Goal: Check status: Check status

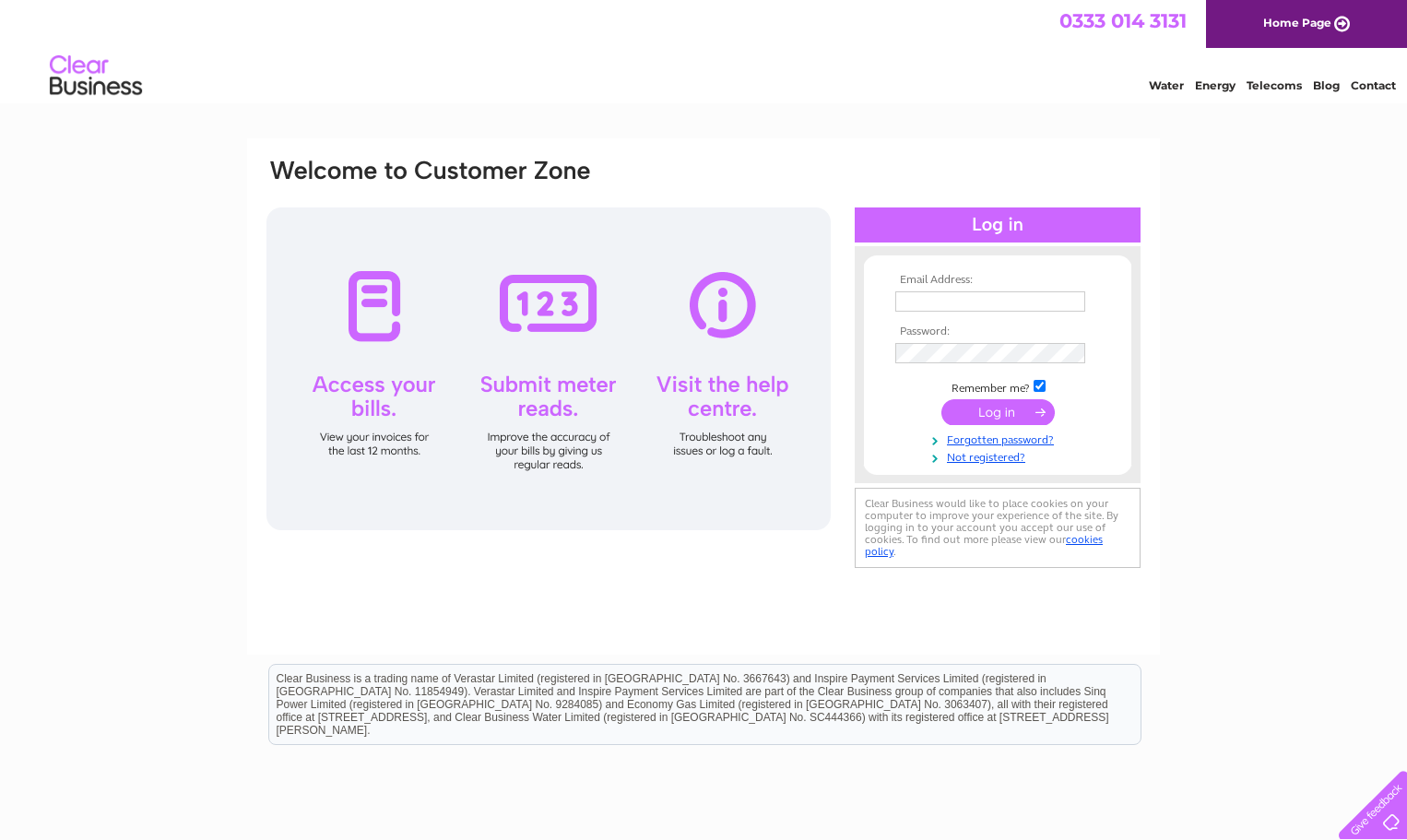
type input "headoffice@olivorestaurants.com"
click at [985, 416] on input "submit" at bounding box center [997, 413] width 113 height 26
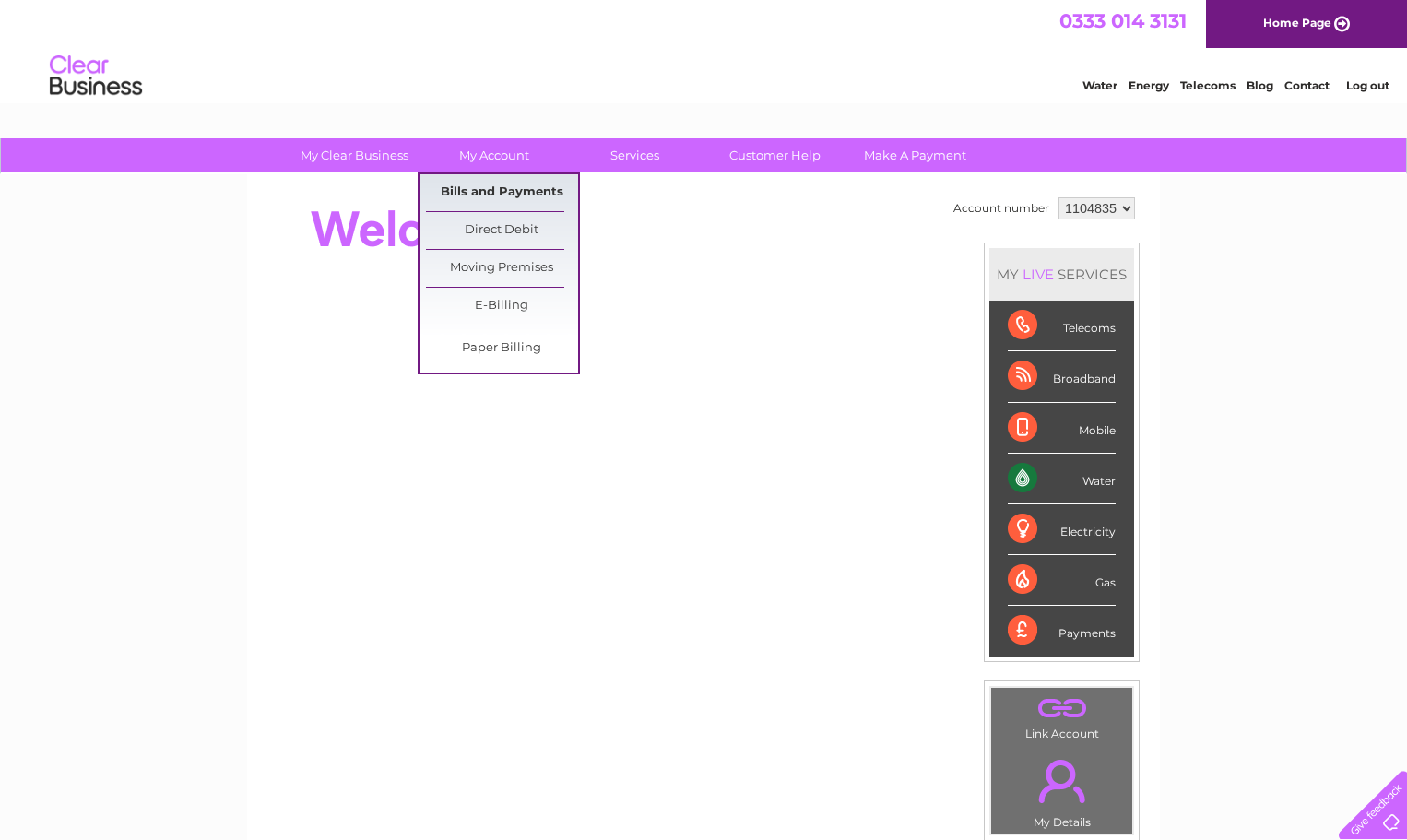
click at [500, 180] on link "Bills and Payments" at bounding box center [501, 192] width 152 height 36
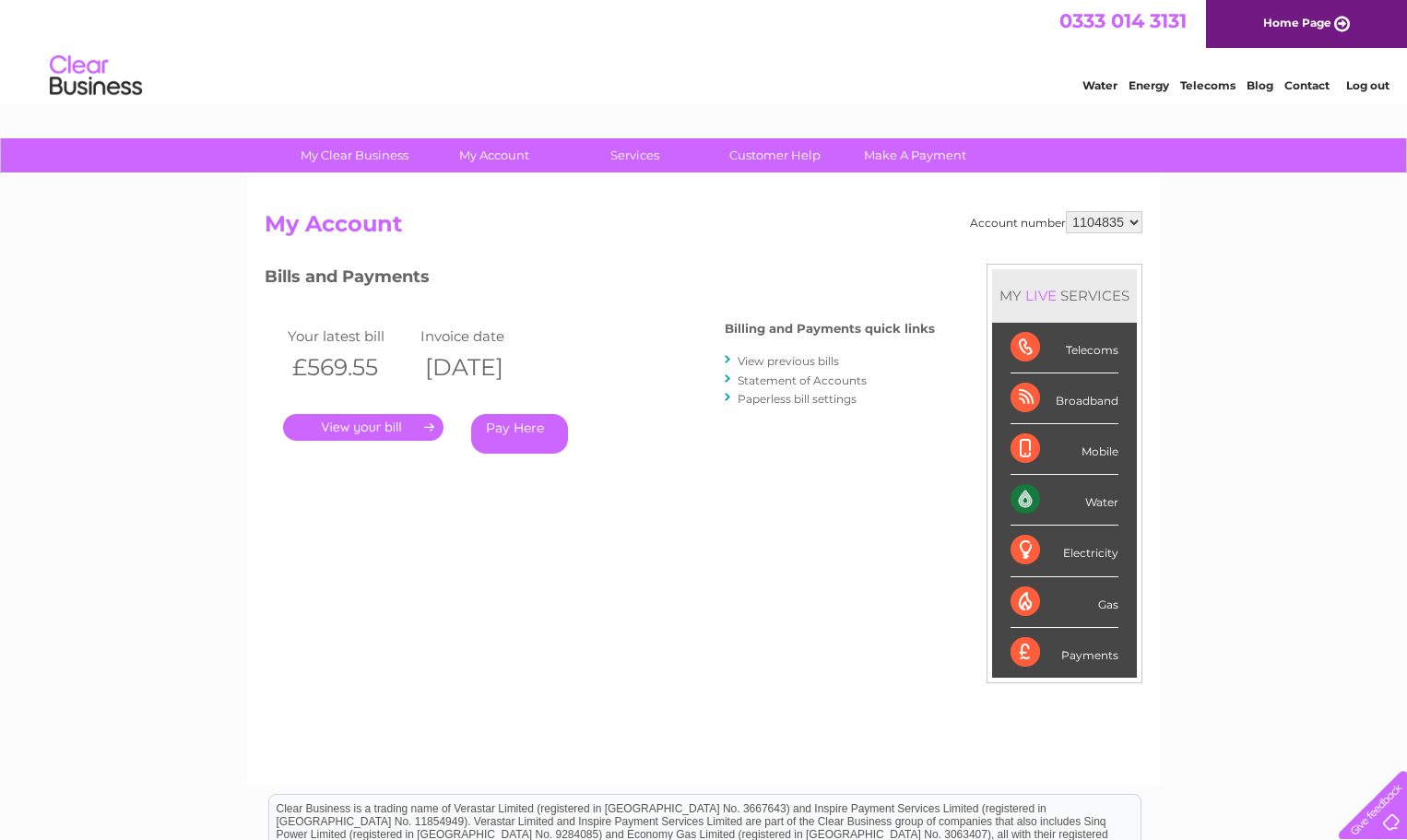
click at [411, 425] on link "." at bounding box center [364, 427] width 161 height 27
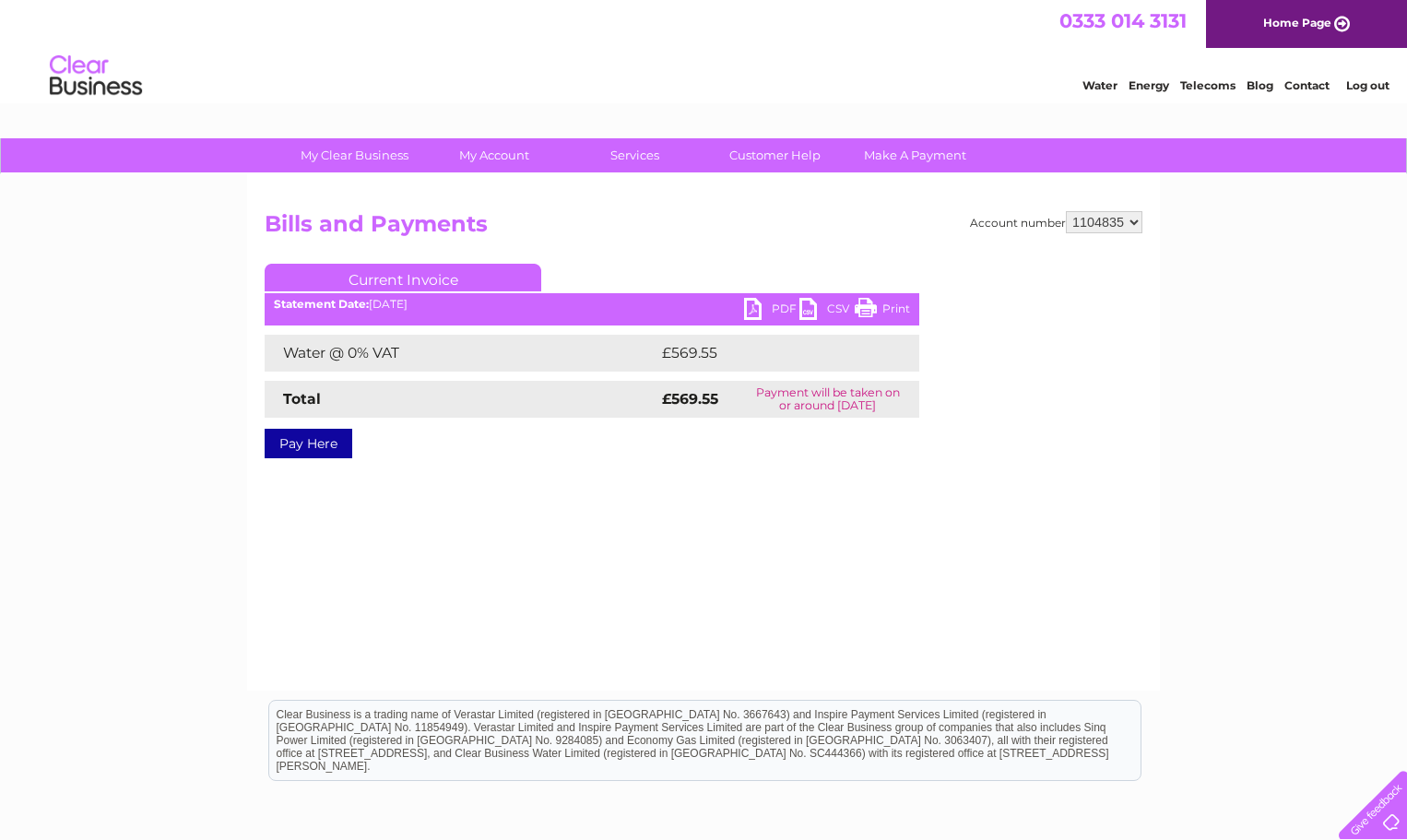
click at [773, 301] on link "PDF" at bounding box center [771, 311] width 55 height 27
